Goal: Information Seeking & Learning: Learn about a topic

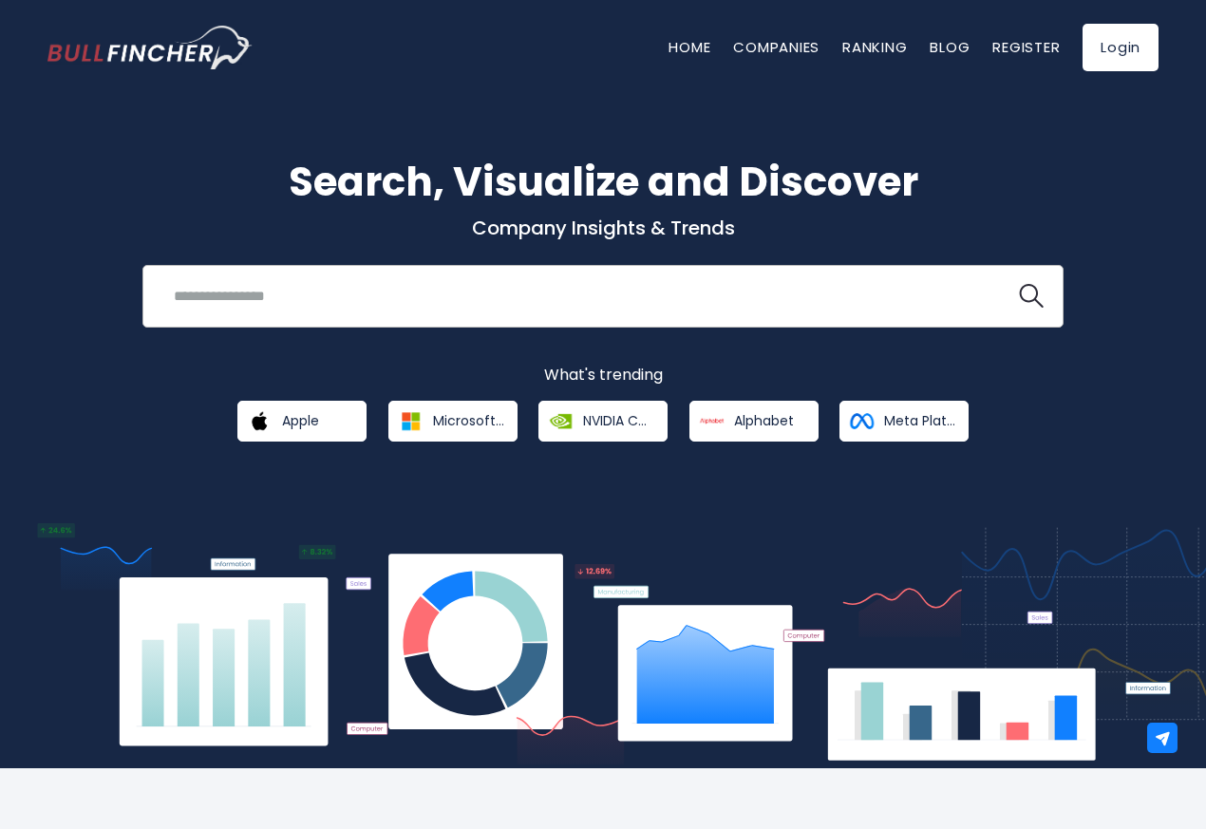
click at [344, 298] on input "search" at bounding box center [579, 295] width 834 height 35
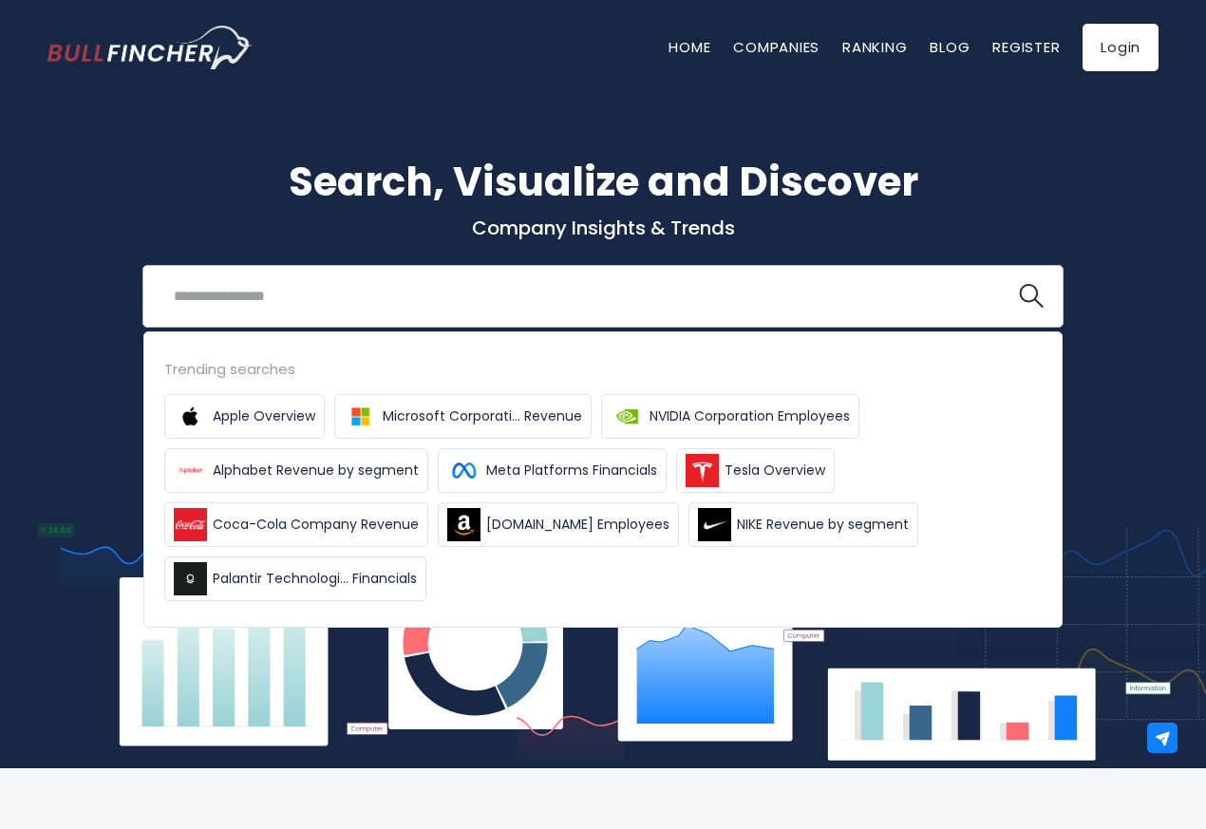
paste input "*********"
type input "*********"
click at [1019, 284] on button at bounding box center [1031, 296] width 25 height 25
